Goal: Task Accomplishment & Management: Manage account settings

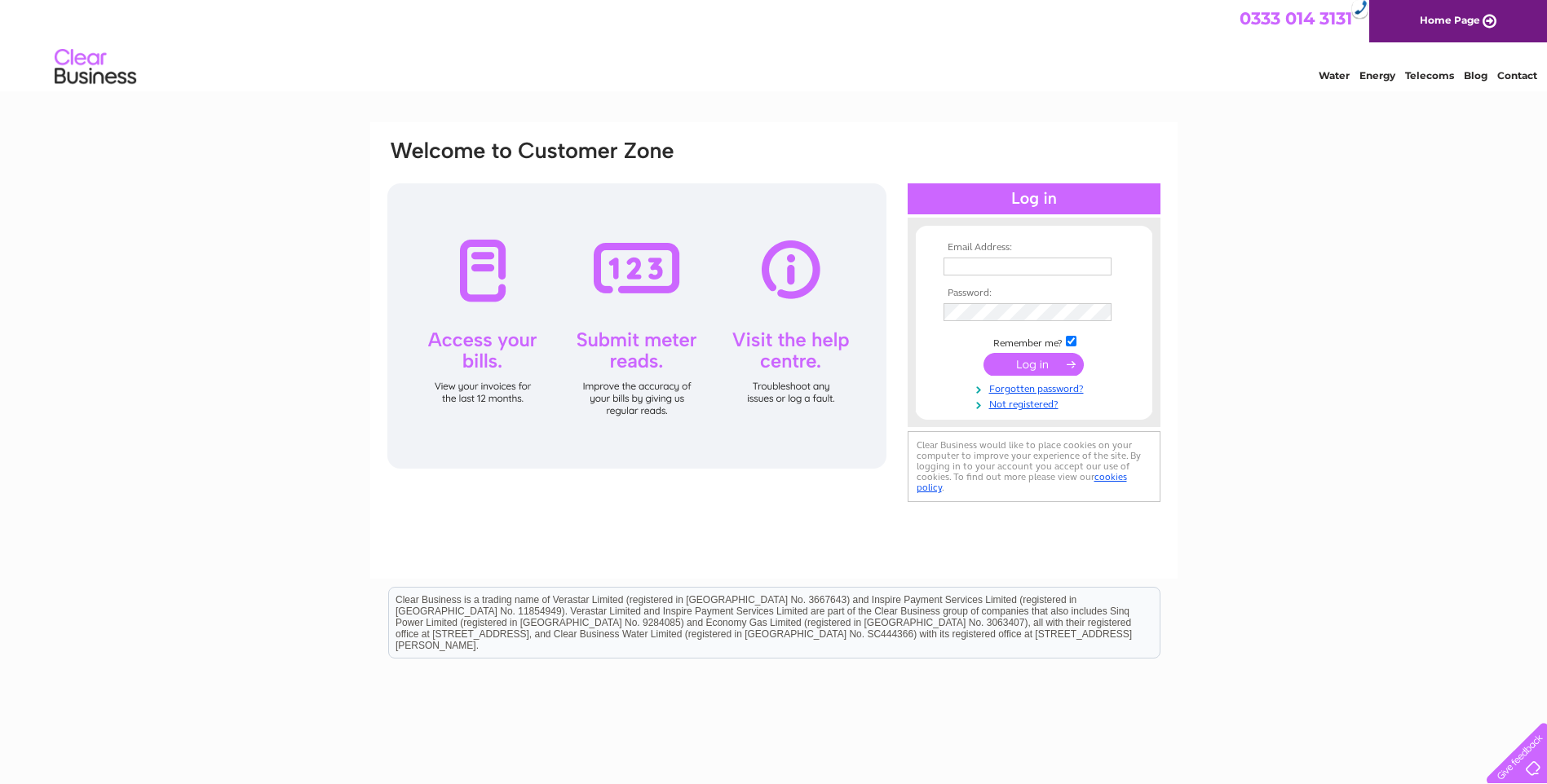
type input "[EMAIL_ADDRESS][DOMAIN_NAME]"
drag, startPoint x: 1013, startPoint y: 353, endPoint x: 742, endPoint y: 332, distance: 271.8
click at [1013, 353] on input "submit" at bounding box center [1034, 365] width 100 height 23
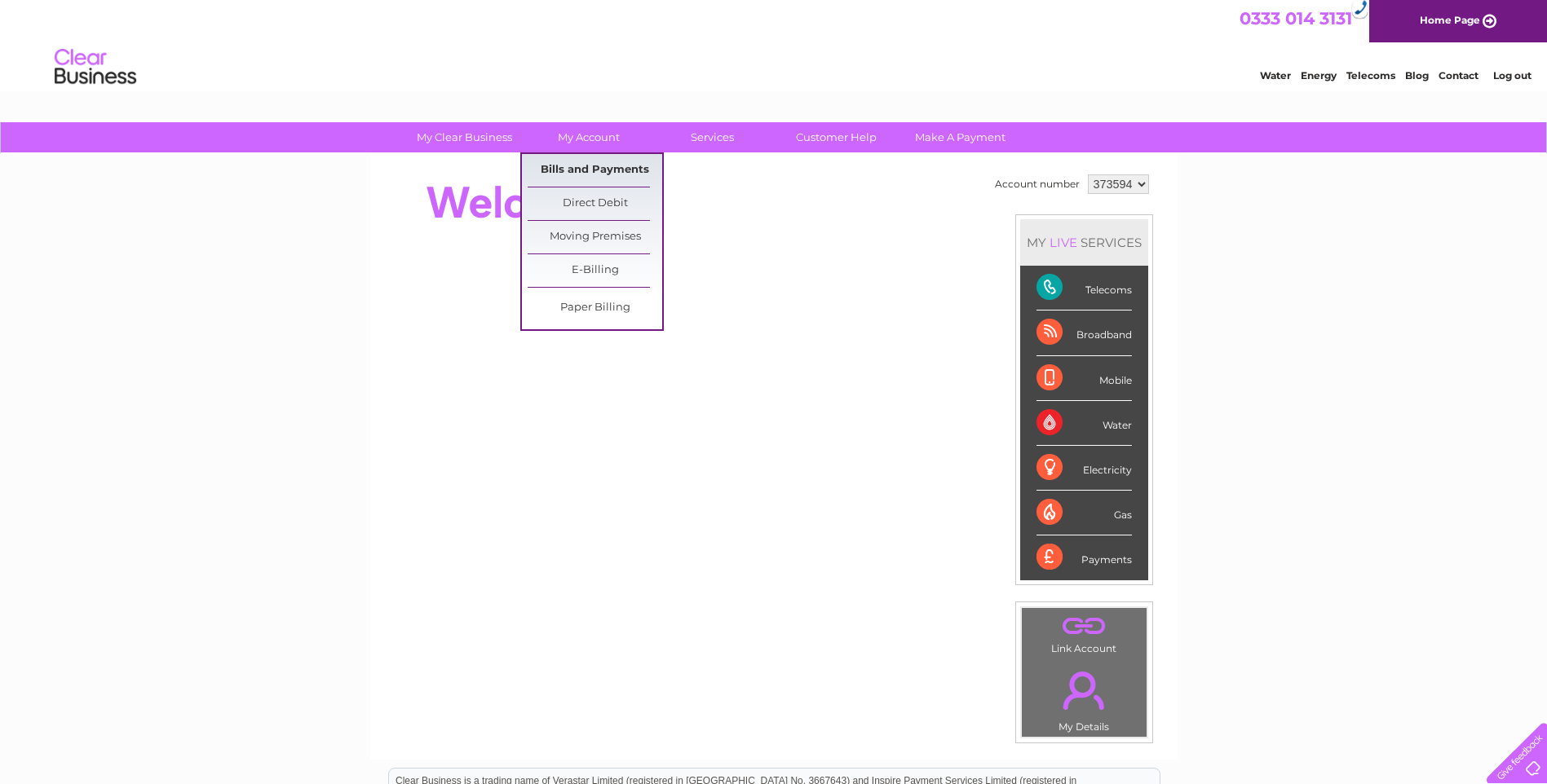
click at [588, 176] on link "Bills and Payments" at bounding box center [595, 170] width 135 height 33
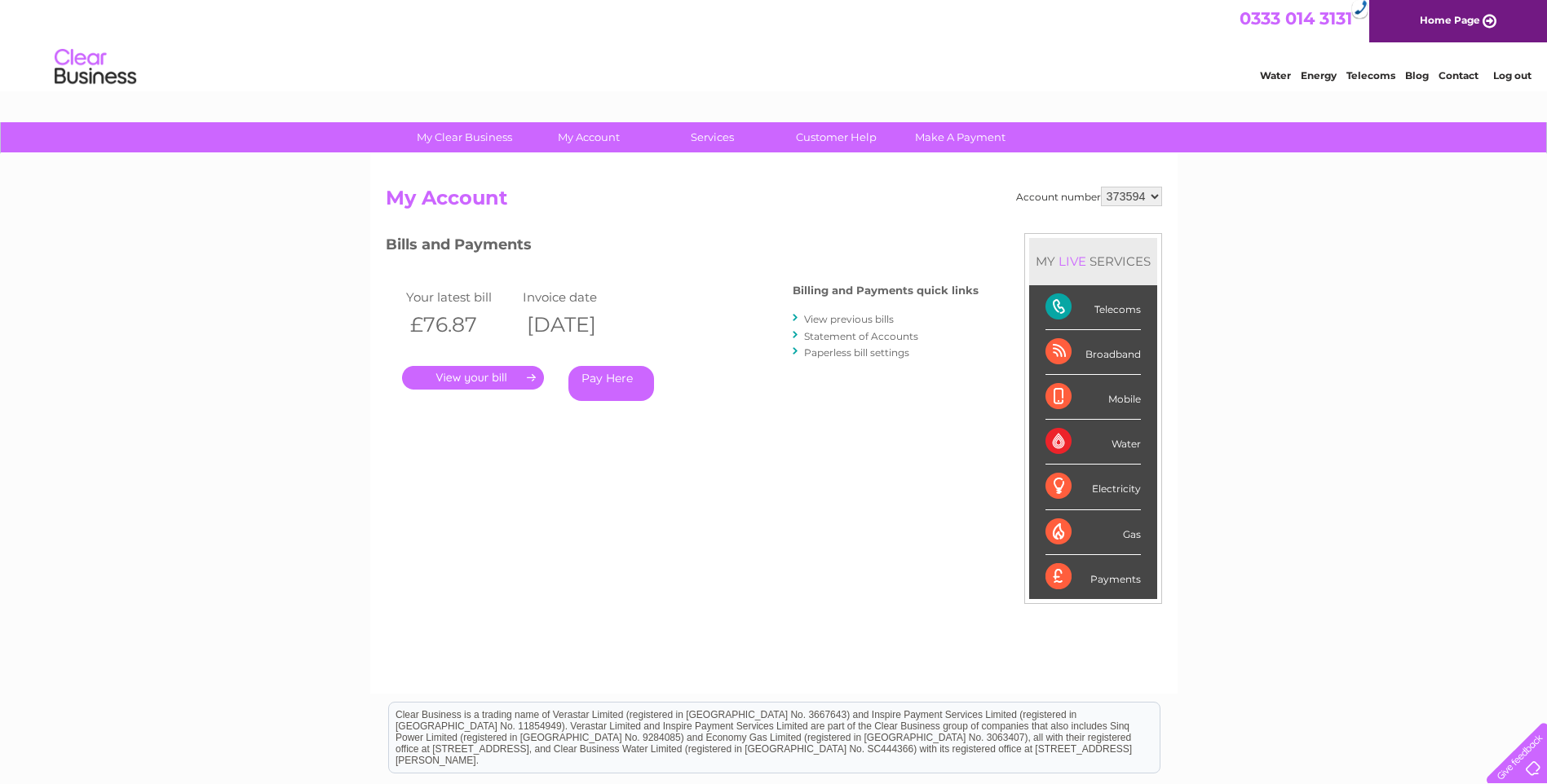
click at [465, 384] on link "." at bounding box center [472, 378] width 142 height 24
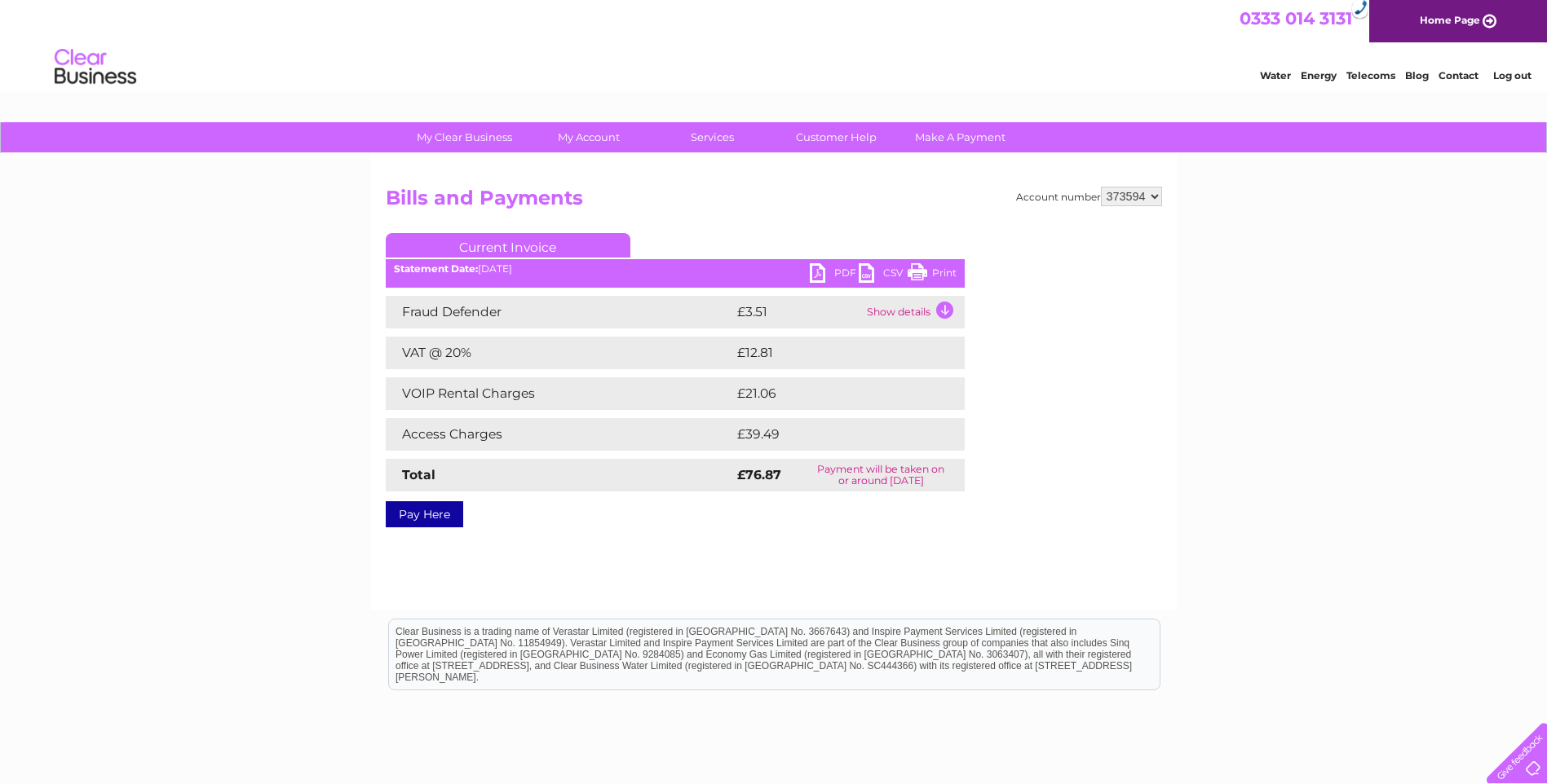
click at [810, 269] on link "PDF" at bounding box center [834, 274] width 49 height 24
